Goal: Task Accomplishment & Management: Use online tool/utility

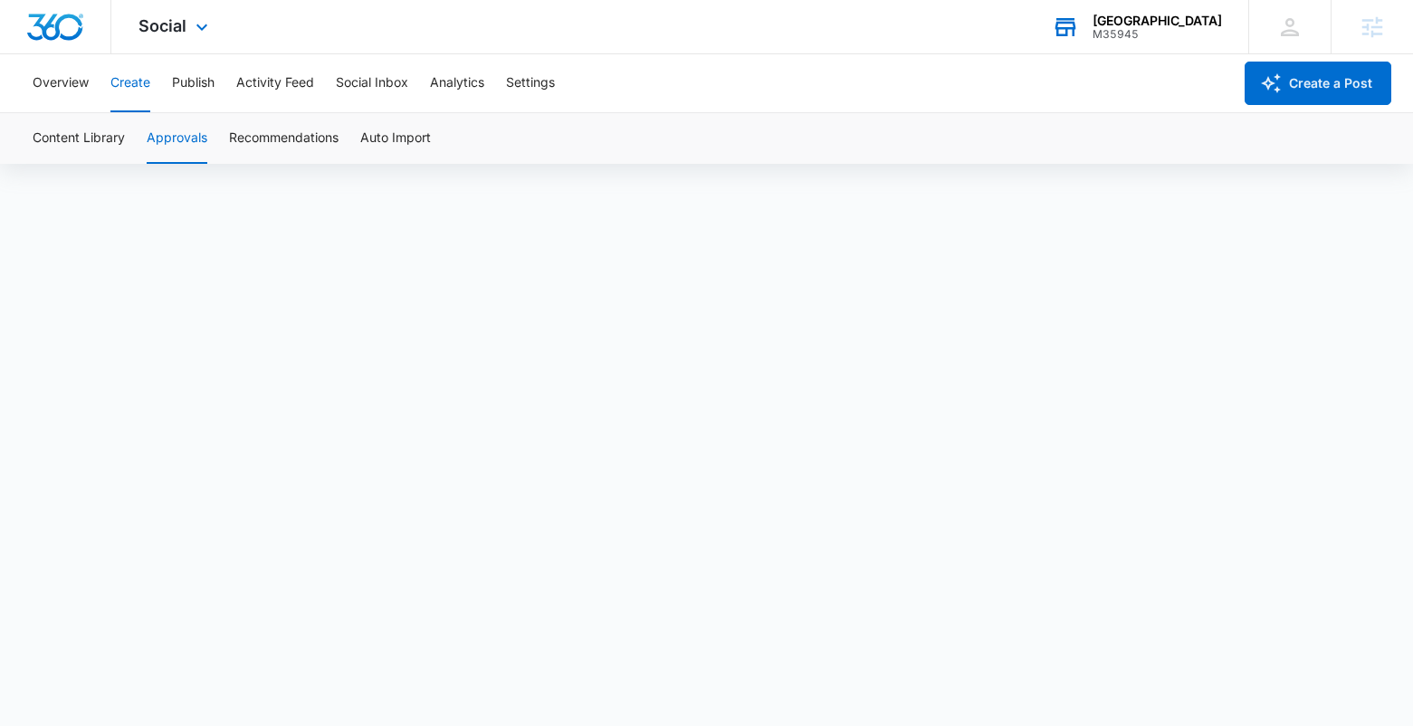
click at [1173, 25] on div "[GEOGRAPHIC_DATA]" at bounding box center [1156, 21] width 129 height 14
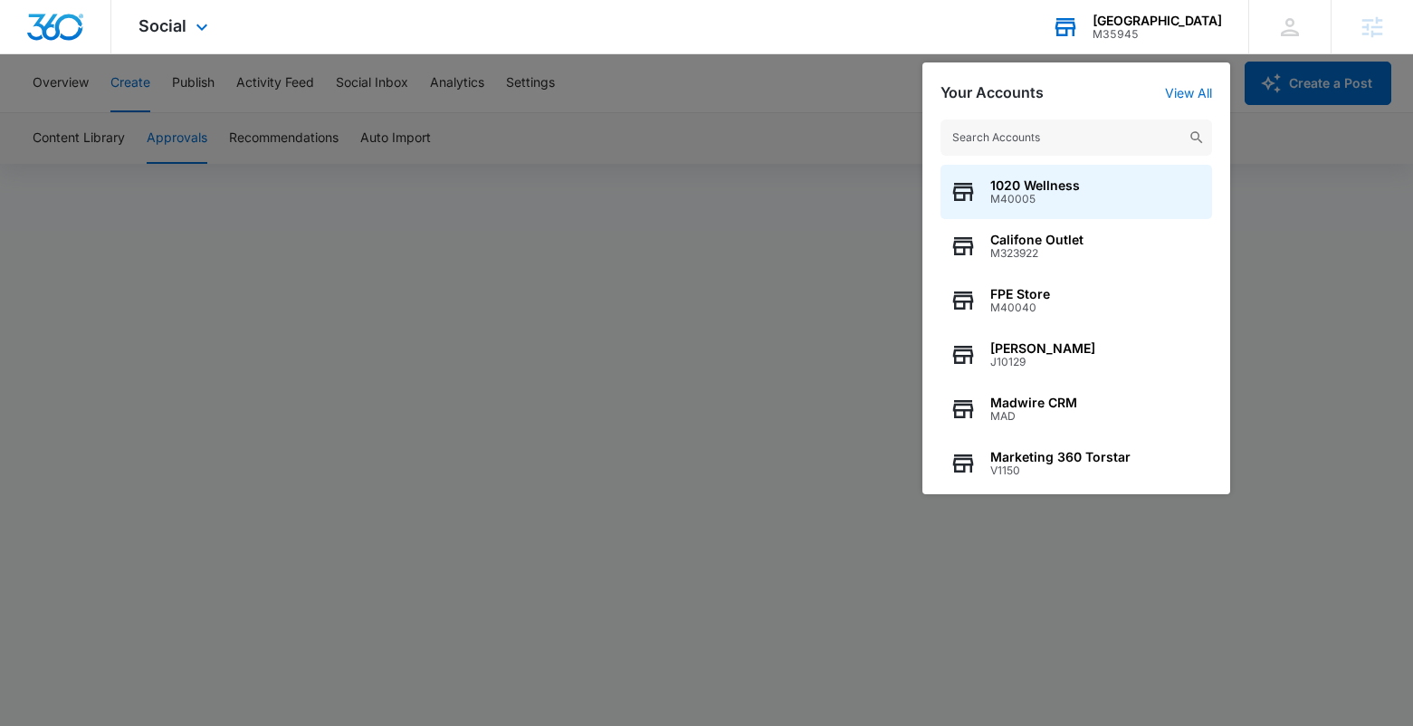
click at [1107, 144] on input "text" at bounding box center [1075, 137] width 271 height 36
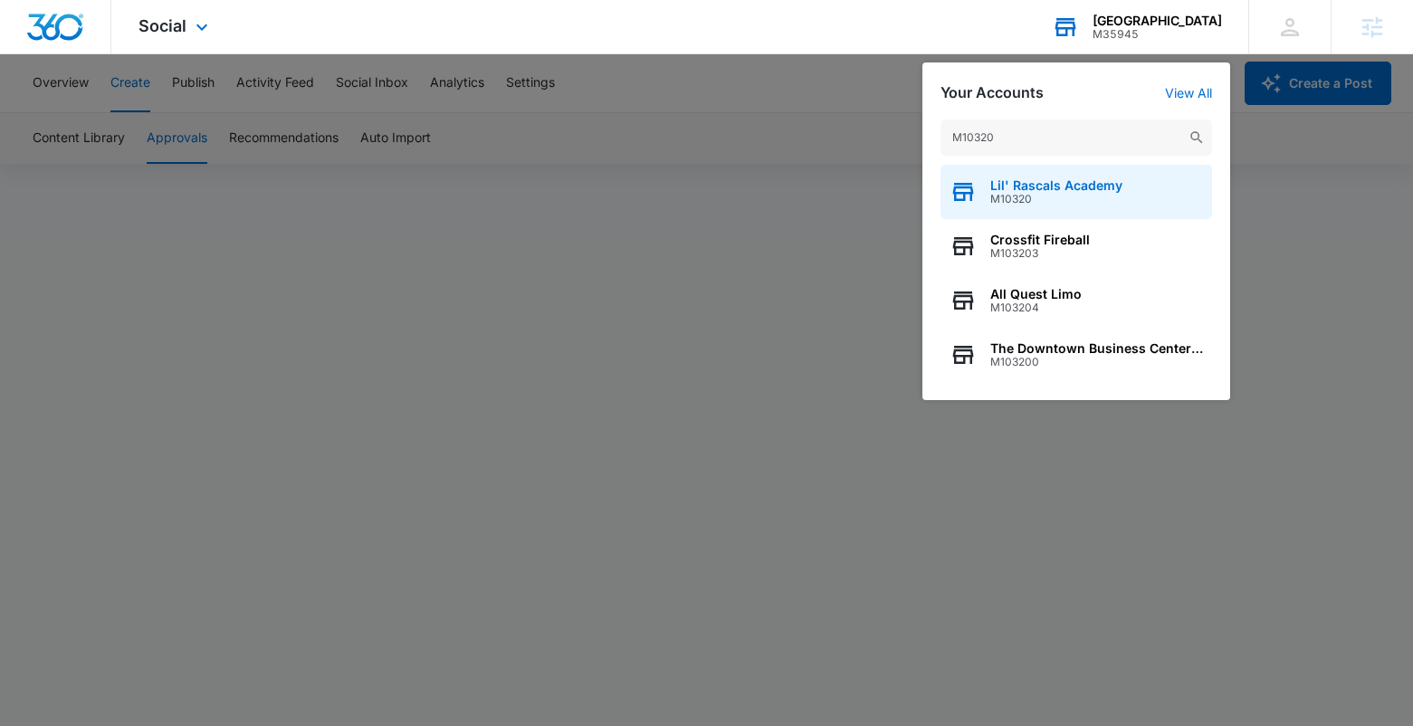
type input "M10320"
click at [1037, 181] on span "Lil' Rascals Academy" at bounding box center [1056, 185] width 132 height 14
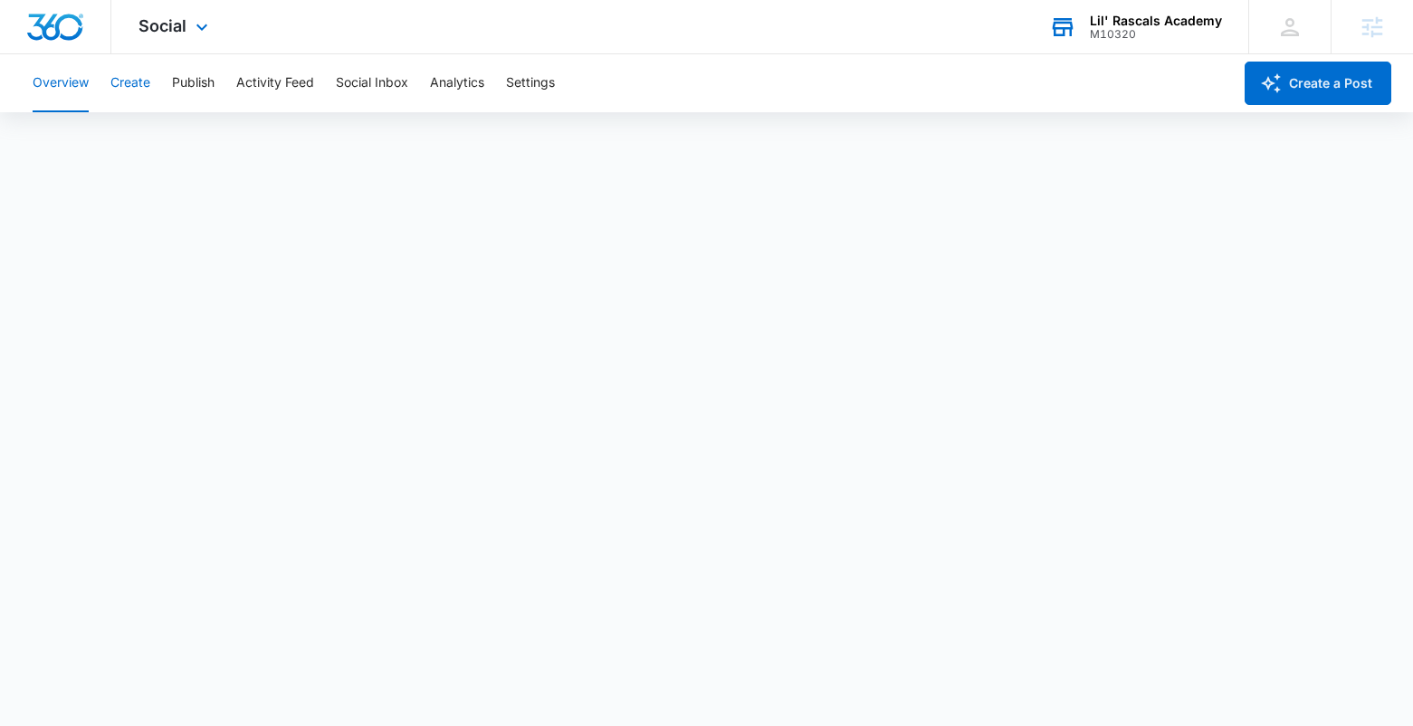
click at [126, 90] on button "Create" at bounding box center [130, 83] width 40 height 58
click at [186, 89] on button "Publish" at bounding box center [193, 83] width 43 height 58
